Goal: Consume media (video, audio)

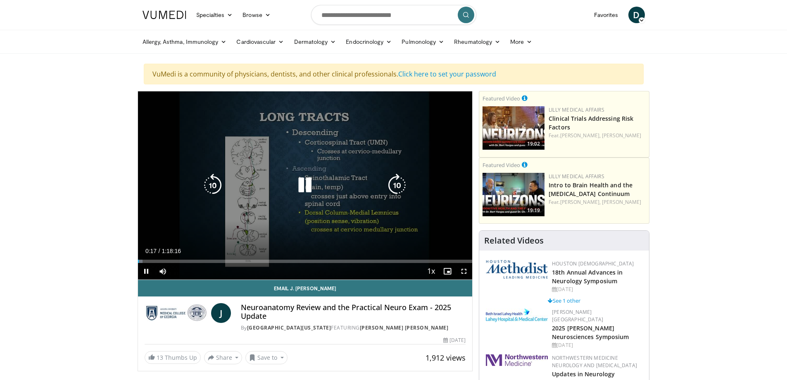
click at [329, 183] on div "Video Player" at bounding box center [305, 185] width 201 height 17
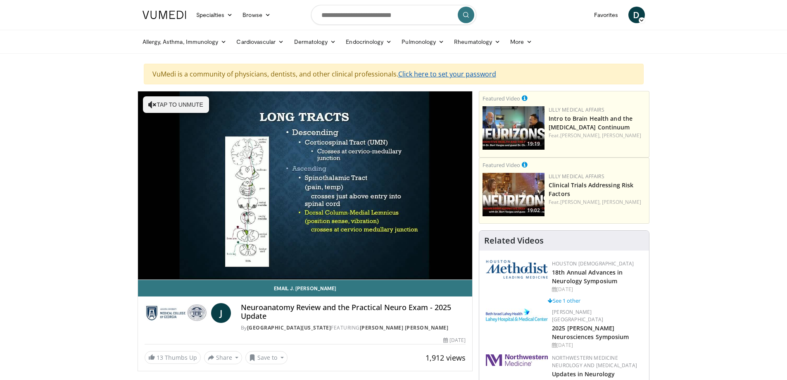
click at [419, 74] on link "Click here to set your password" at bounding box center [447, 73] width 98 height 9
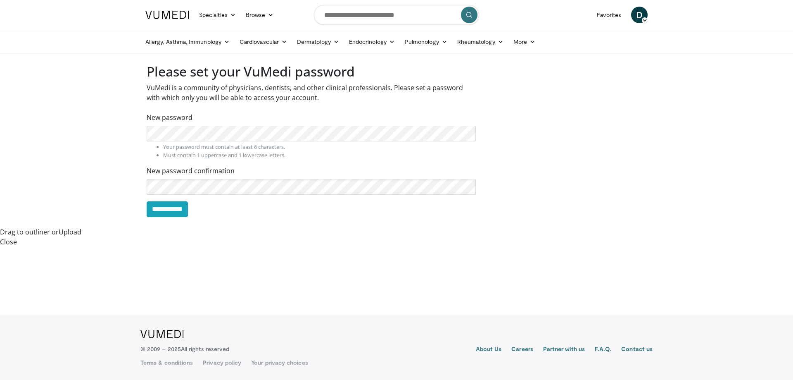
click at [641, 11] on span "D" at bounding box center [639, 15] width 17 height 17
click at [583, 81] on link "Settings" at bounding box center [597, 80] width 98 height 13
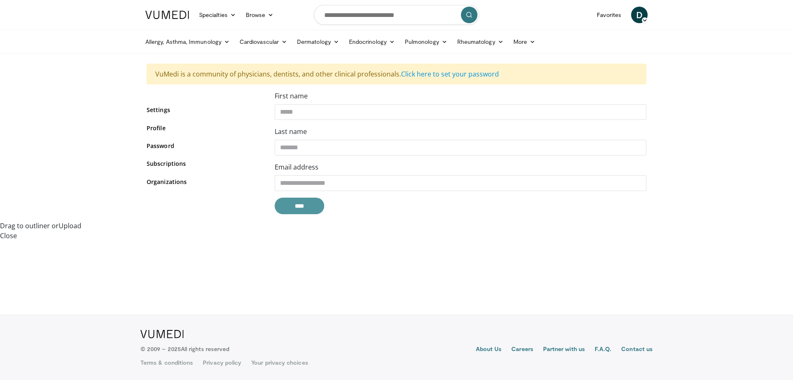
click at [298, 207] on input "****" at bounding box center [300, 206] width 50 height 17
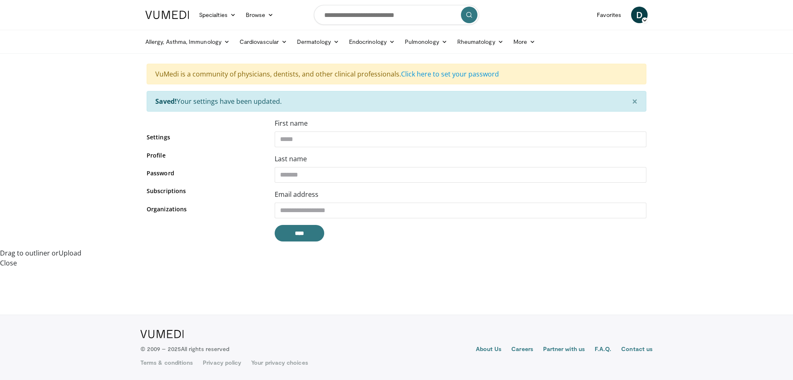
click at [639, 12] on span "D" at bounding box center [639, 15] width 17 height 17
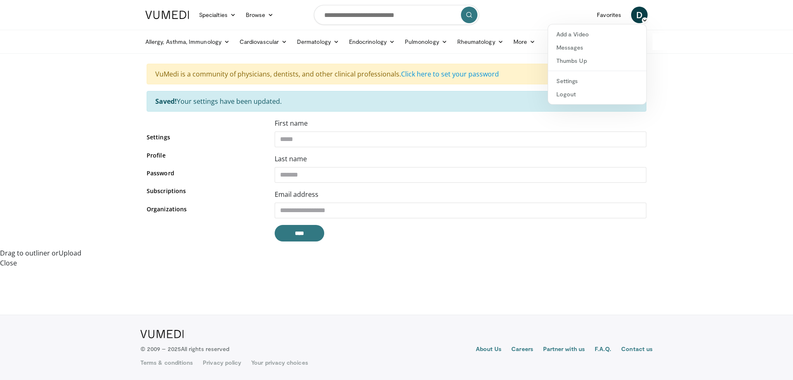
click at [684, 74] on body "Specialties Adult & Family Medicine Allergy, [MEDICAL_DATA], Immunology Anesthe…" at bounding box center [396, 190] width 793 height 380
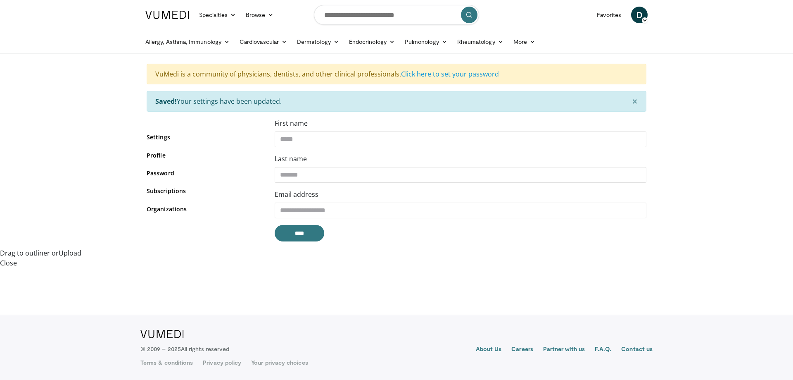
click at [178, 13] on img at bounding box center [167, 15] width 44 height 8
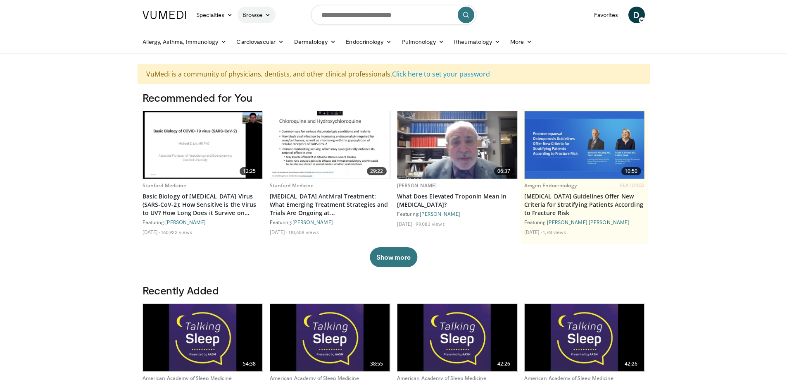
click at [258, 15] on link "Browse" at bounding box center [257, 15] width 38 height 17
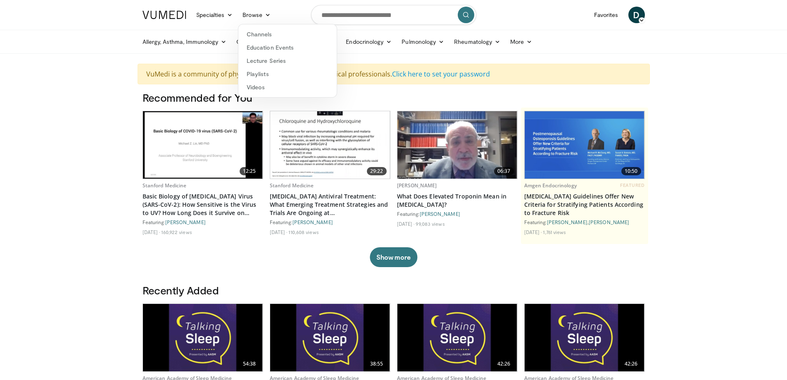
click at [149, 13] on img at bounding box center [165, 15] width 44 height 8
